Goal: Task Accomplishment & Management: Manage account settings

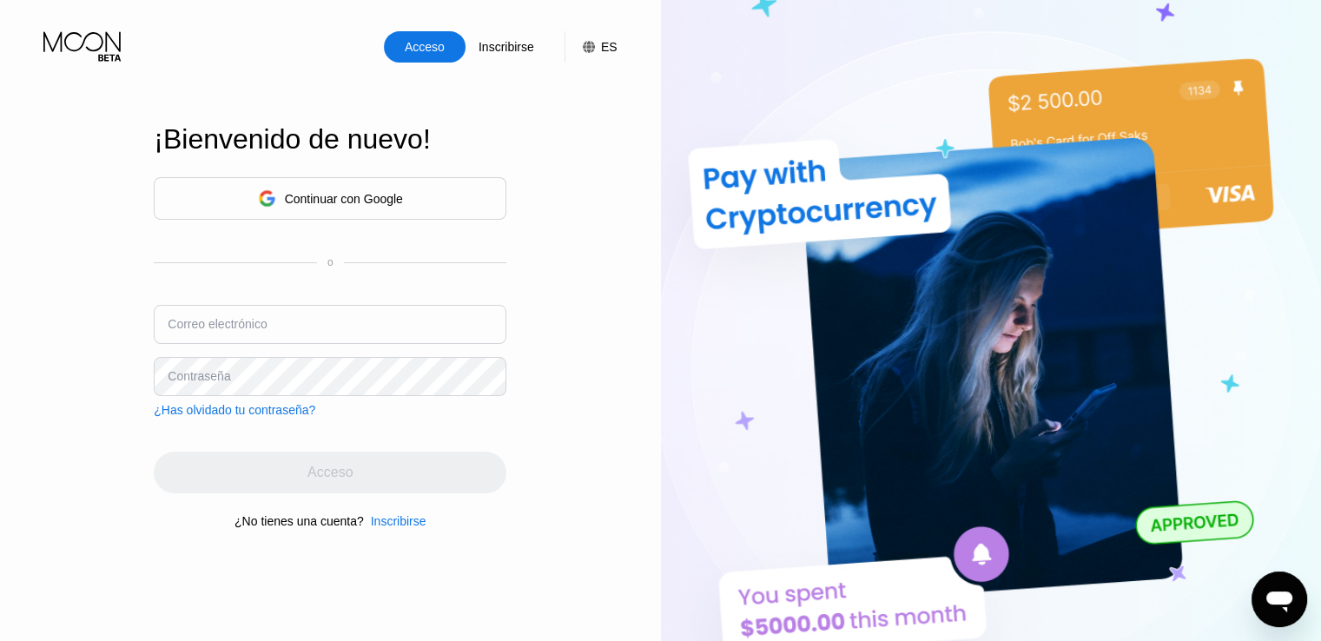
type input "[EMAIL_ADDRESS][DOMAIN_NAME]"
click at [375, 199] on font "Continuar con Google" at bounding box center [344, 199] width 118 height 14
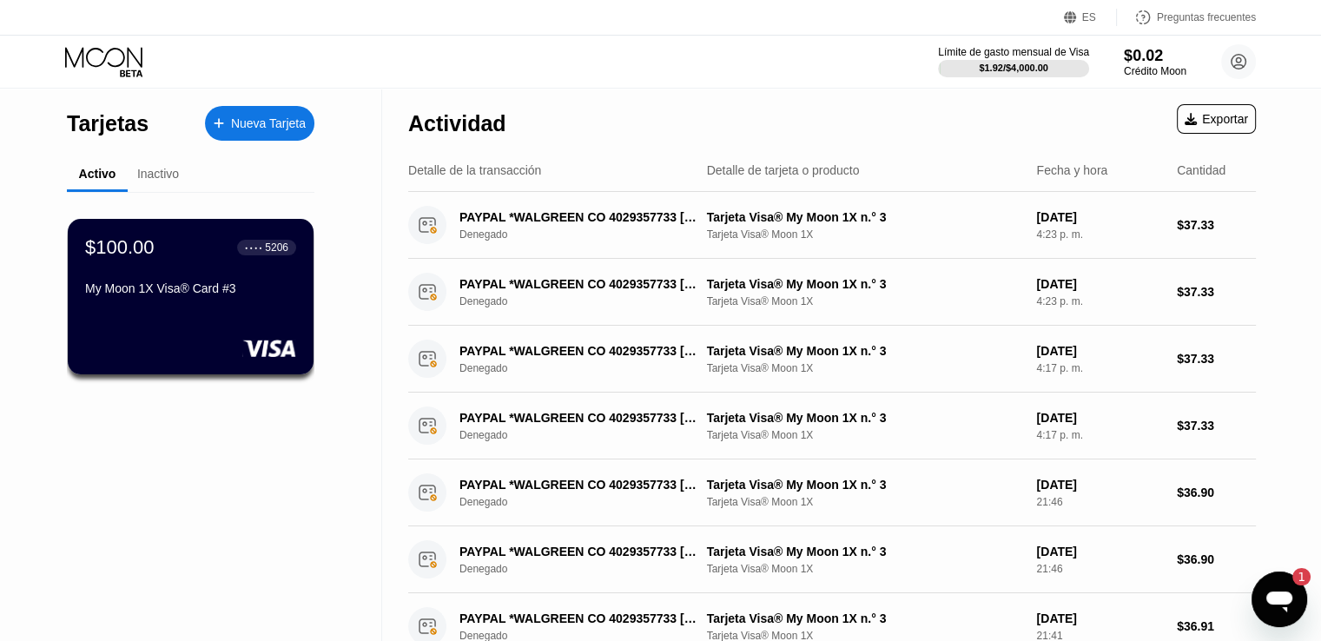
click at [196, 295] on div "My Moon 1X Visa® Card #3" at bounding box center [190, 288] width 211 height 14
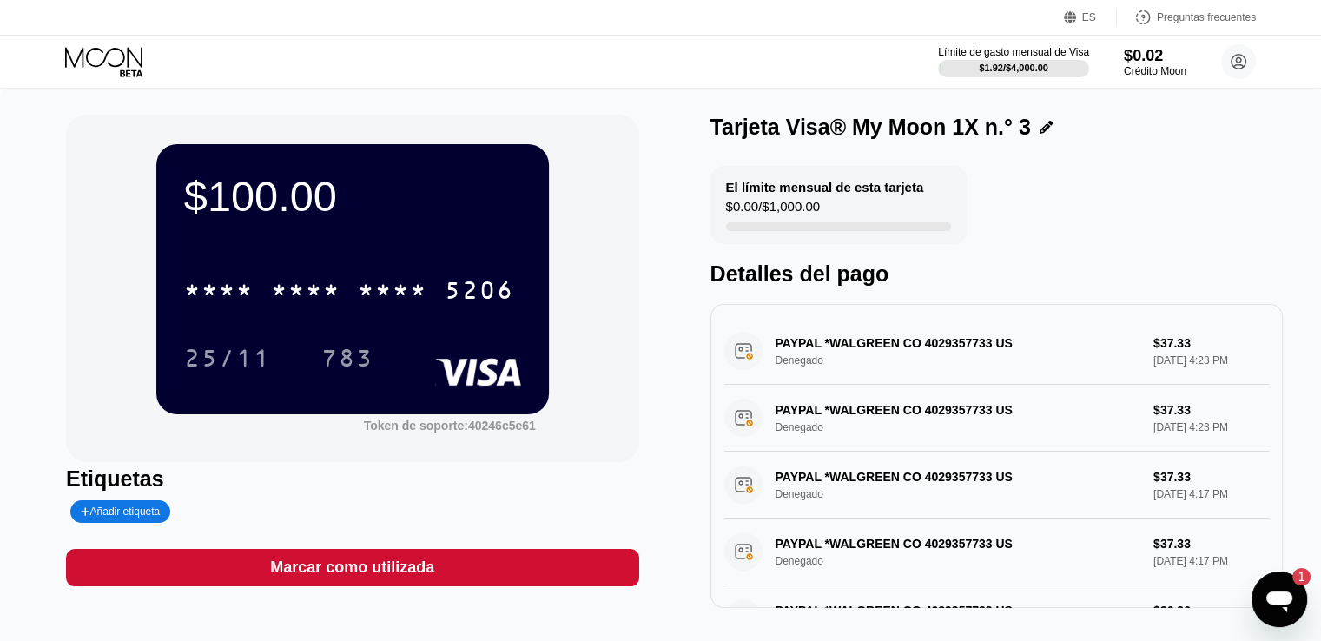
click at [393, 301] on font "*" at bounding box center [401, 293] width 17 height 28
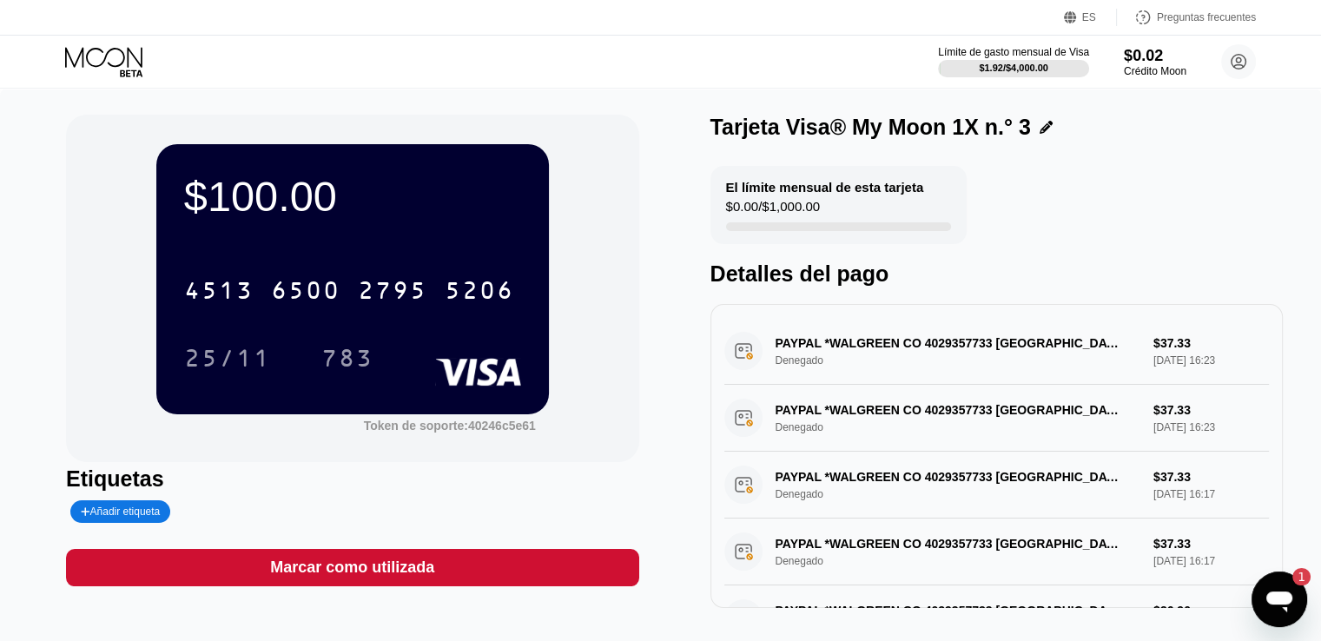
click at [409, 51] on div "Límite de gasto mensual de Visa $1.92 / $4,000.00 $0.02 Crédito Moon Wilmer Sán…" at bounding box center [660, 62] width 1321 height 52
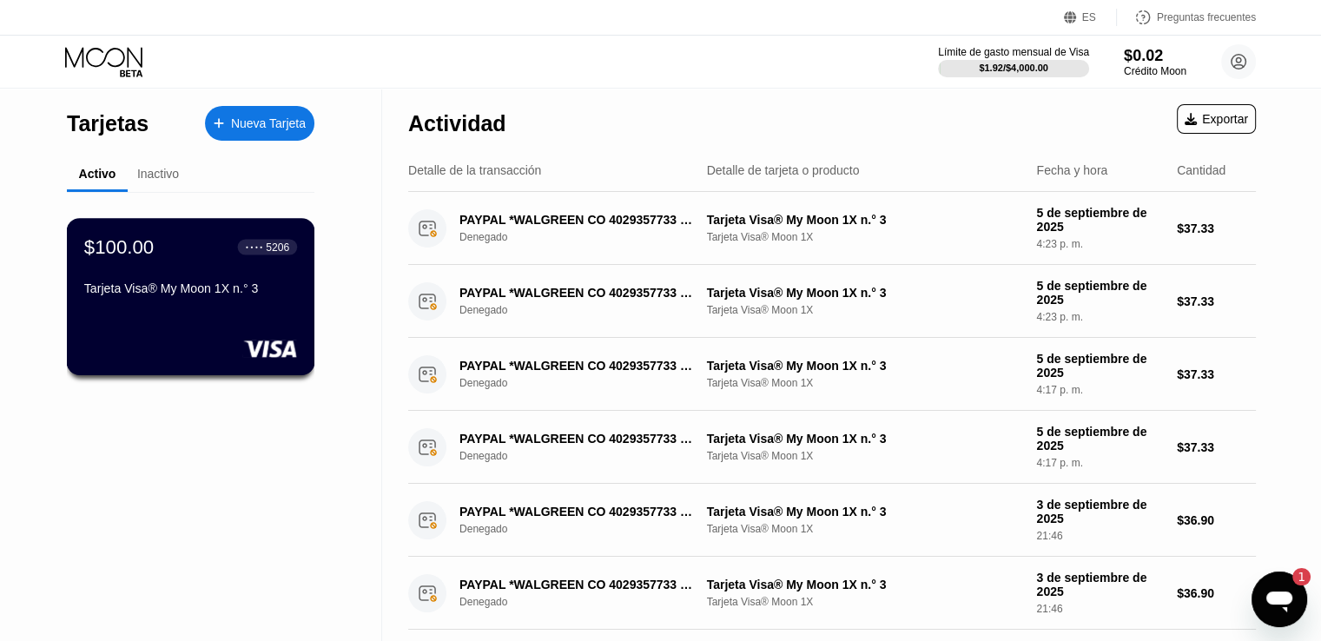
click at [181, 290] on font "Tarjeta Visa® My Moon 1X n.° 3" at bounding box center [171, 288] width 175 height 14
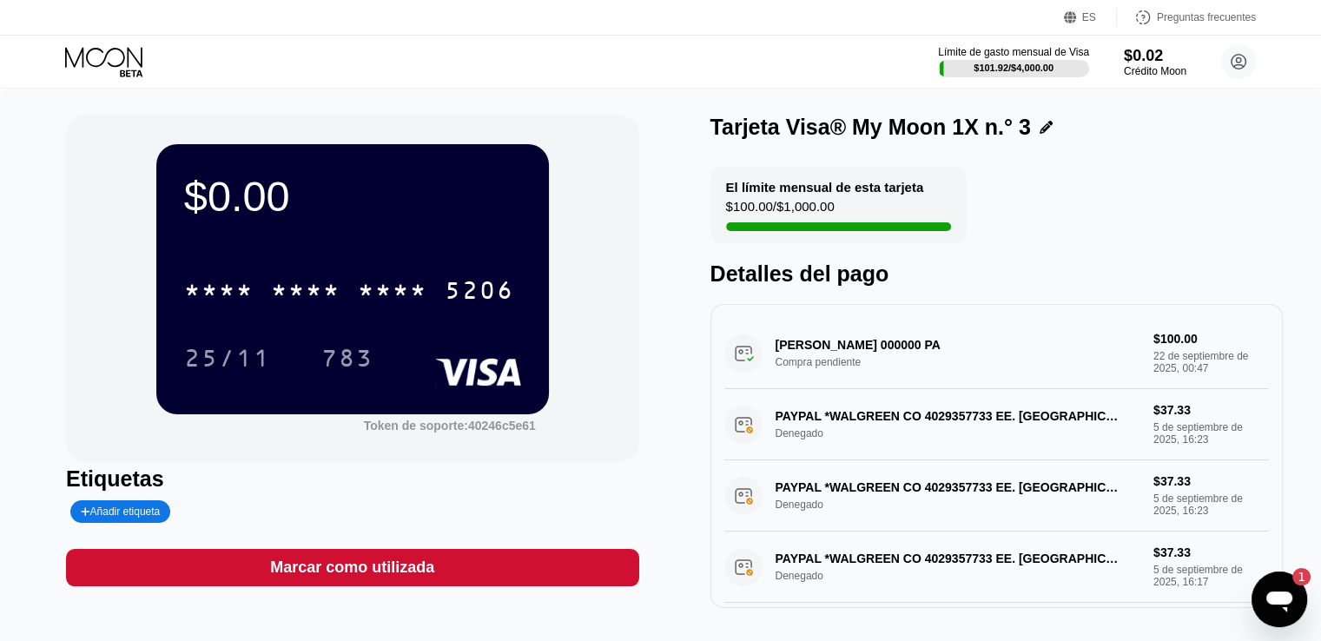
click at [427, 312] on div "* * * * * * * * * * * * 5206" at bounding box center [349, 289] width 351 height 43
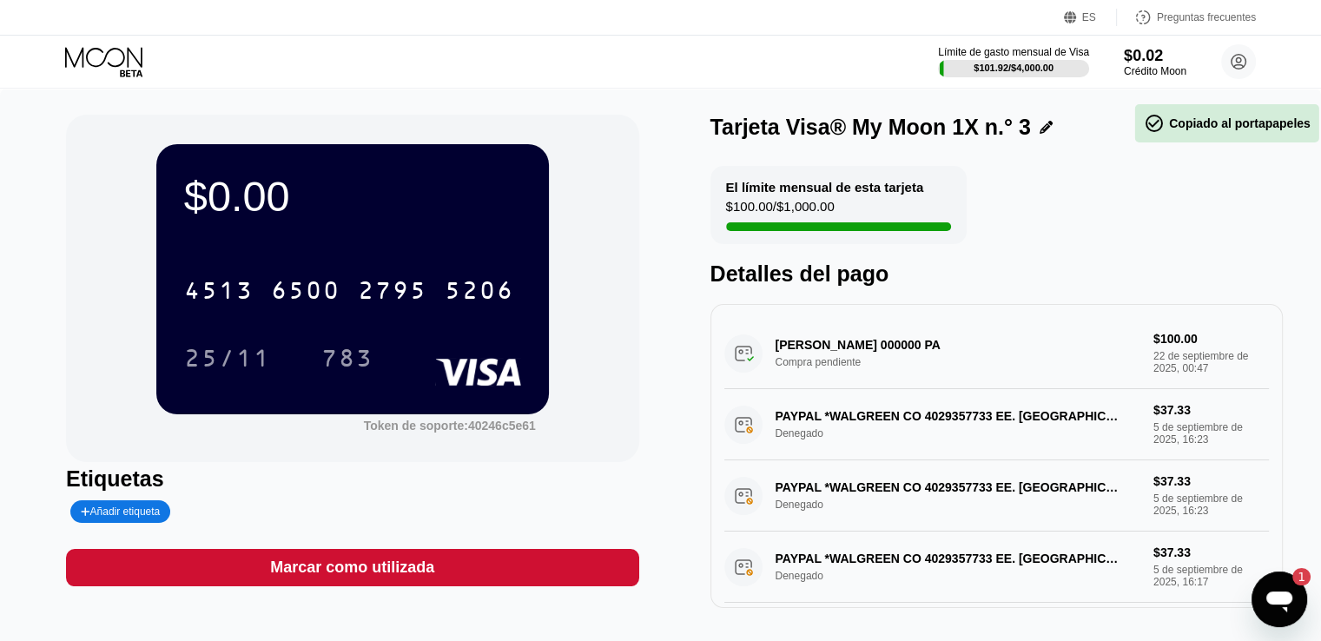
click at [360, 296] on div "2795" at bounding box center [392, 293] width 69 height 28
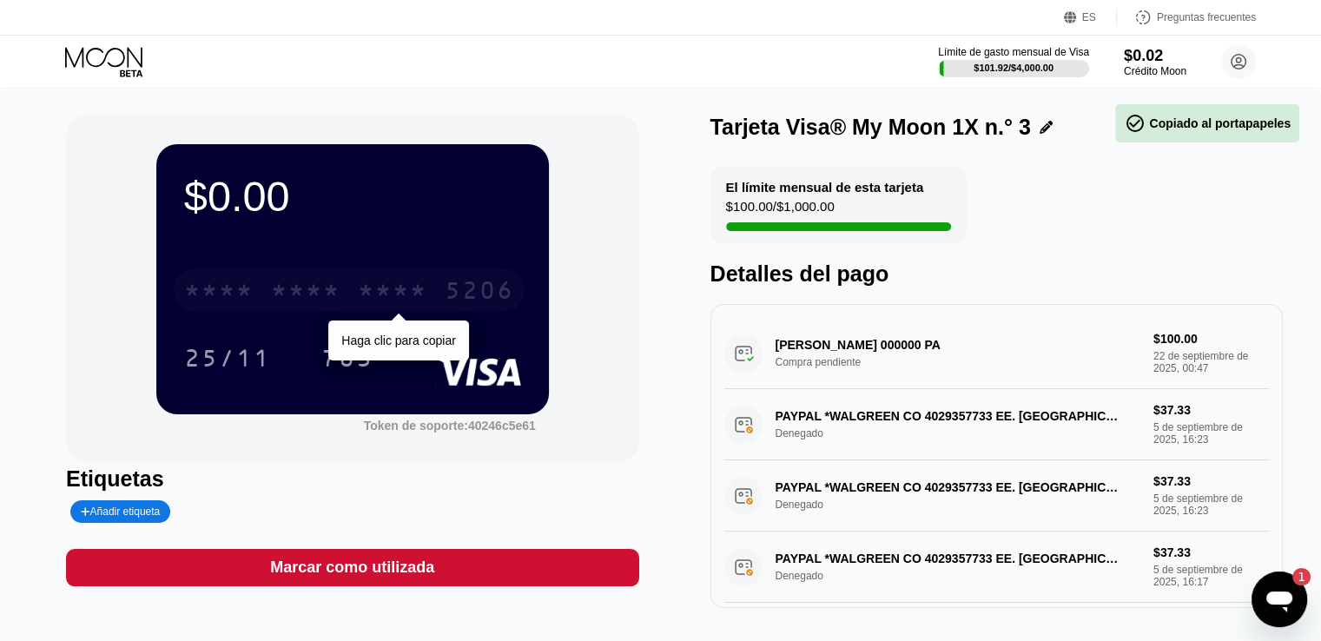
click at [393, 296] on font "*" at bounding box center [401, 293] width 17 height 28
